Goal: Transaction & Acquisition: Purchase product/service

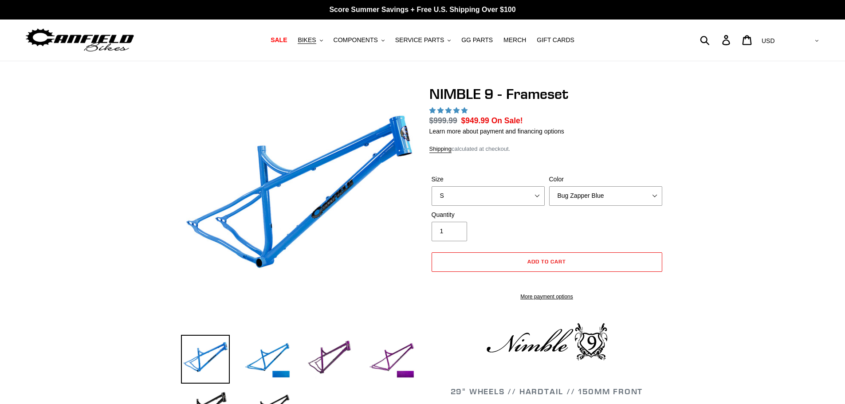
select select "highest-rating"
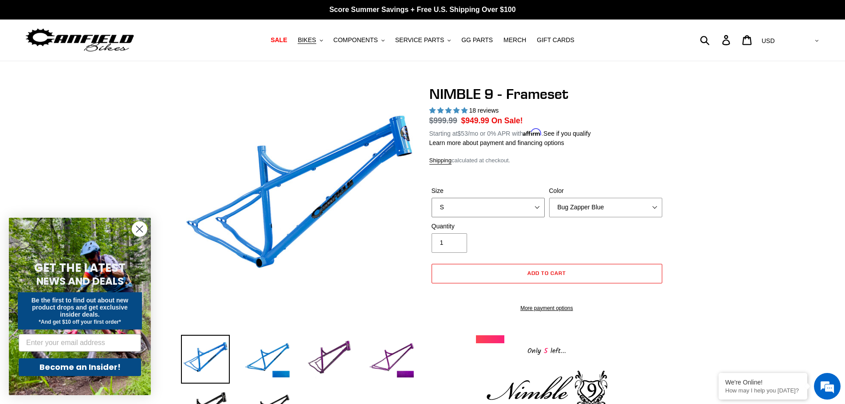
click at [524, 206] on select "S M L XL" at bounding box center [488, 208] width 113 height 20
select select "L"
click at [432, 198] on select "S M L XL" at bounding box center [488, 208] width 113 height 20
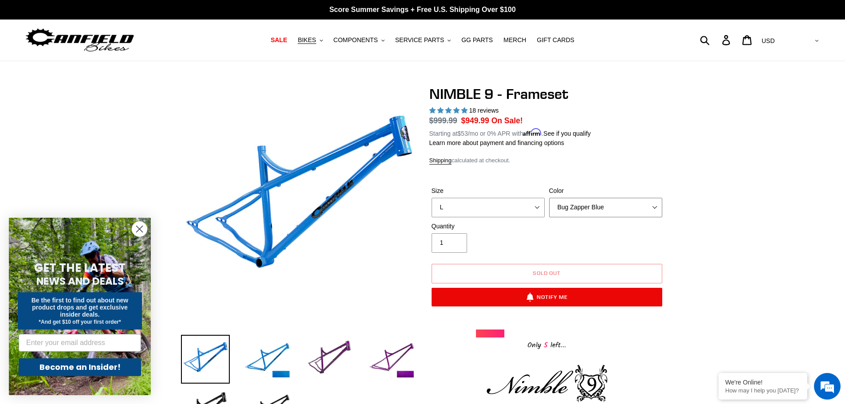
click at [620, 206] on select "Bug Zapper Blue Purple Haze -Sold Out Galaxy Black" at bounding box center [605, 208] width 113 height 20
click at [549, 198] on select "Bug Zapper Blue Purple Haze -Sold Out Galaxy Black" at bounding box center [605, 208] width 113 height 20
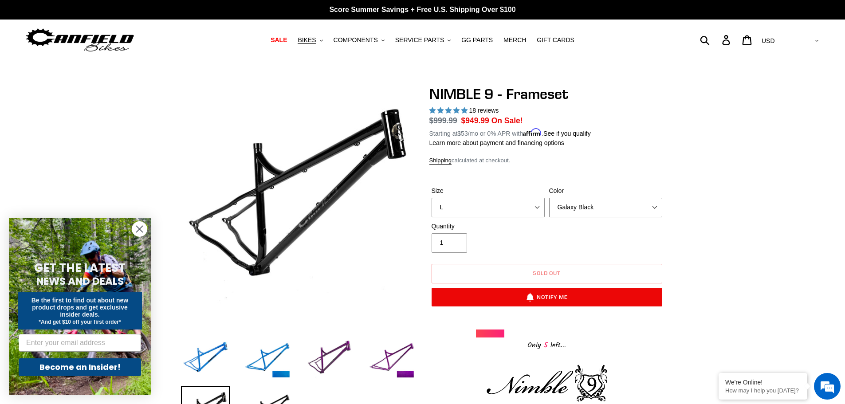
click at [614, 211] on select "Bug Zapper Blue Purple Haze -Sold Out Galaxy Black" at bounding box center [605, 208] width 113 height 20
select select "Purple Haze -Sold Out"
click at [549, 198] on select "Bug Zapper Blue Purple Haze -Sold Out Galaxy Black" at bounding box center [605, 208] width 113 height 20
